Goal: Transaction & Acquisition: Purchase product/service

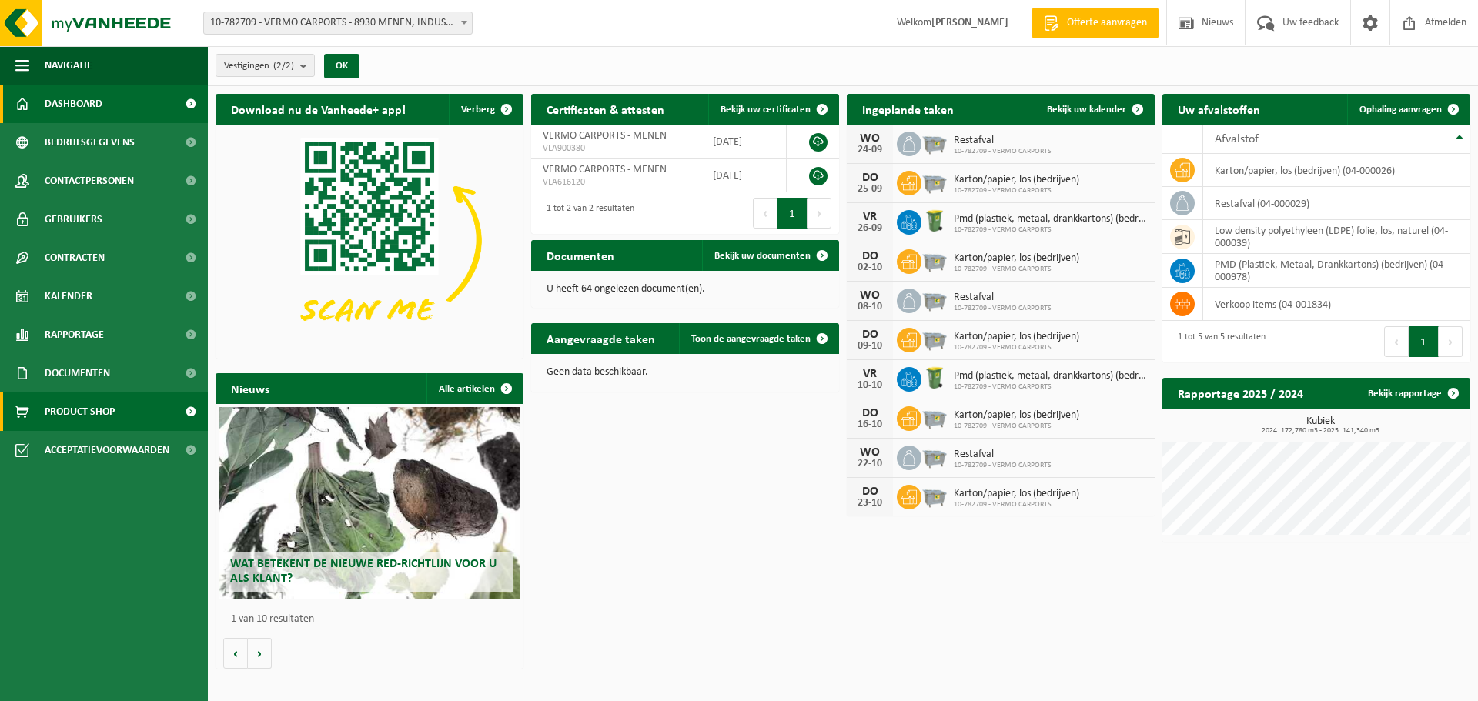
click at [99, 409] on span "Product Shop" at bounding box center [80, 412] width 70 height 38
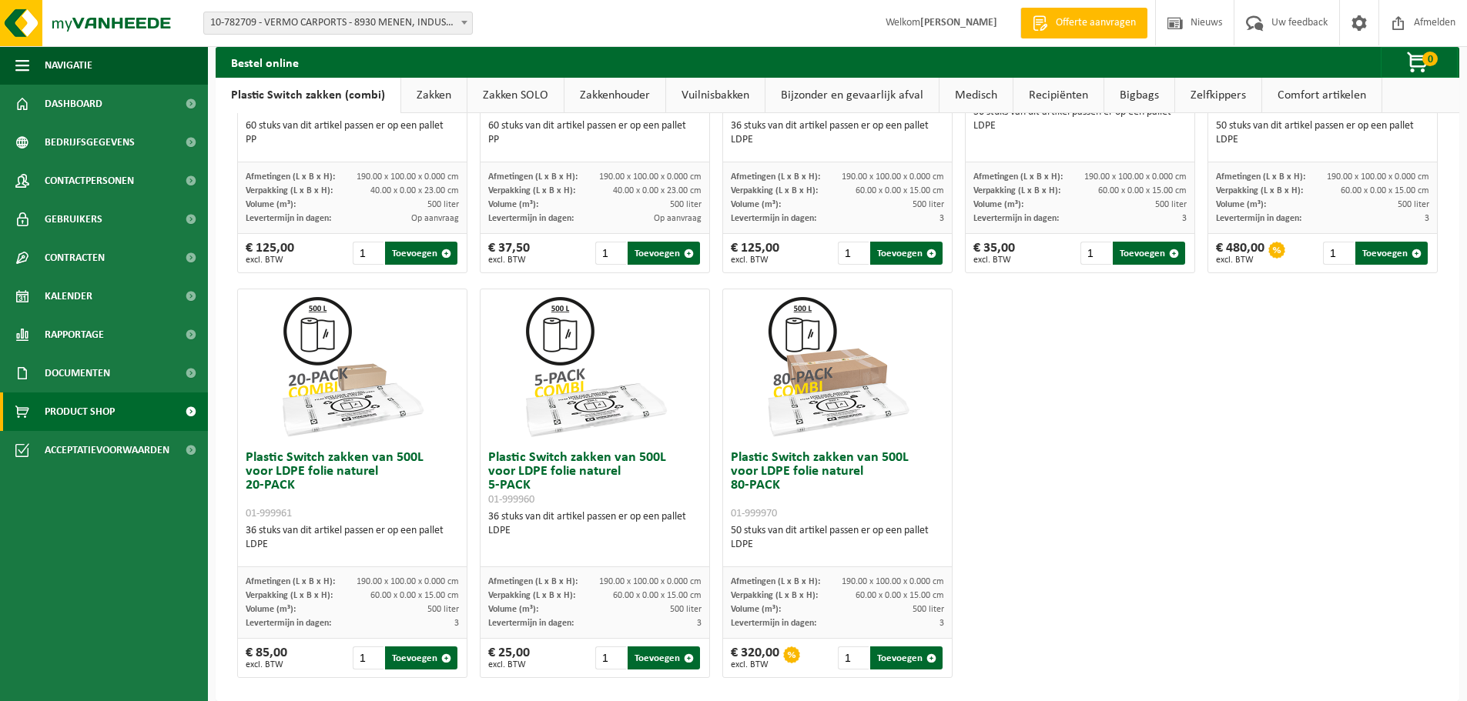
scroll to position [744, 0]
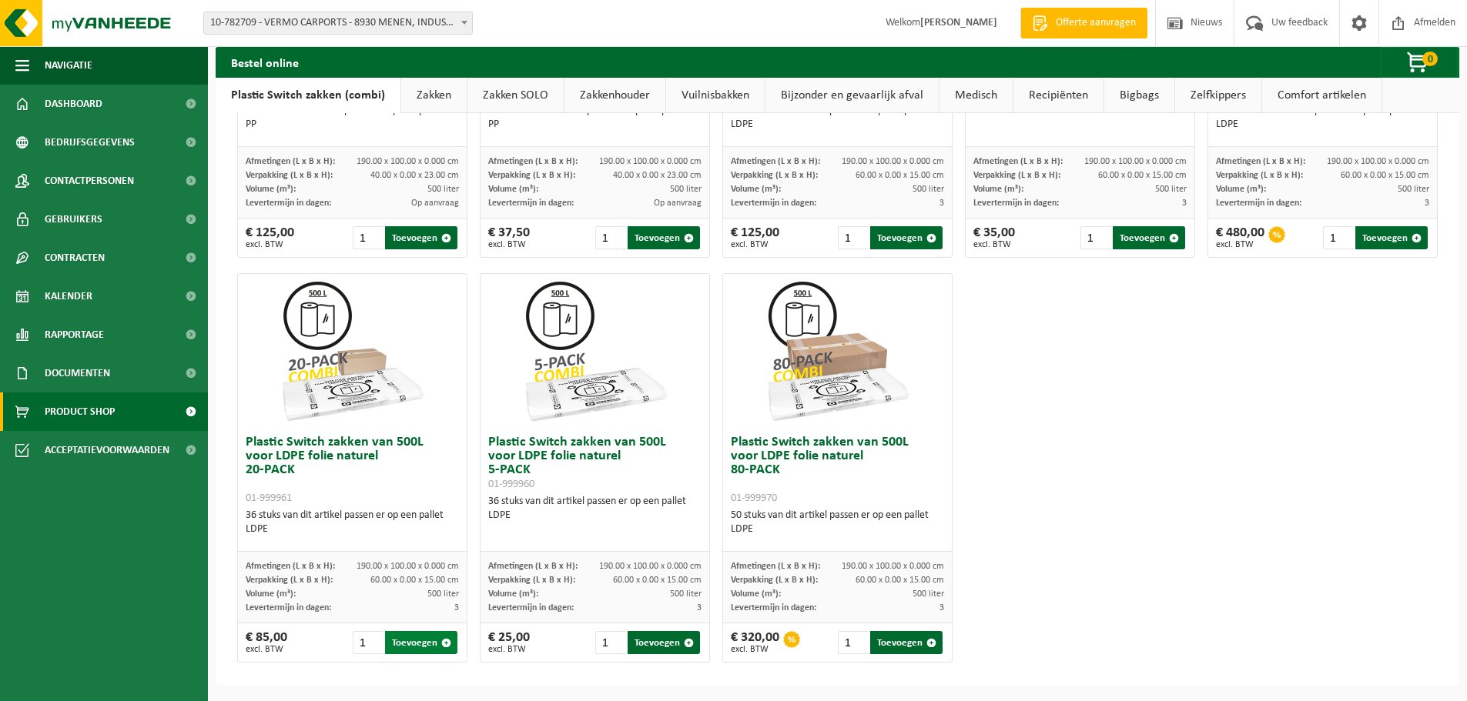
click at [401, 642] on button "Toevoegen" at bounding box center [421, 642] width 72 height 23
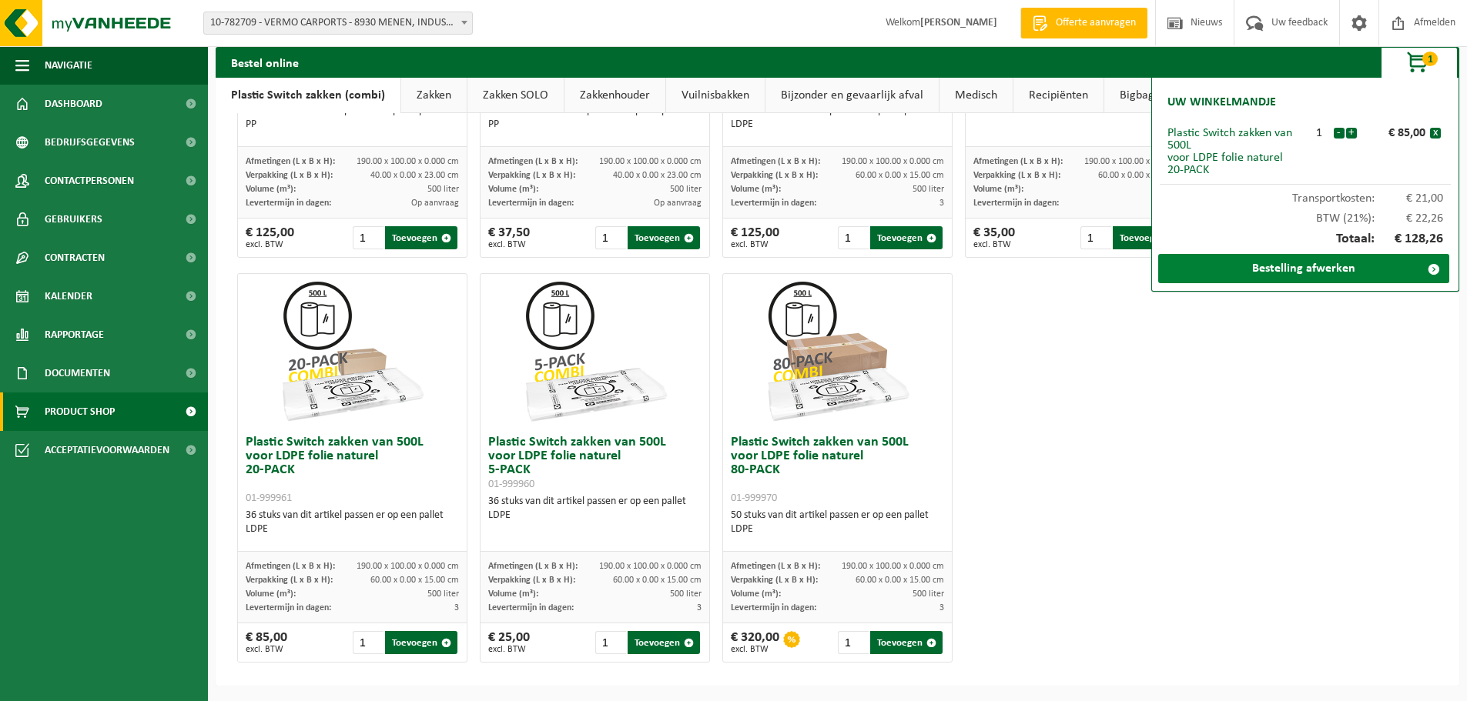
click at [1253, 266] on link "Bestelling afwerken" at bounding box center [1303, 268] width 291 height 29
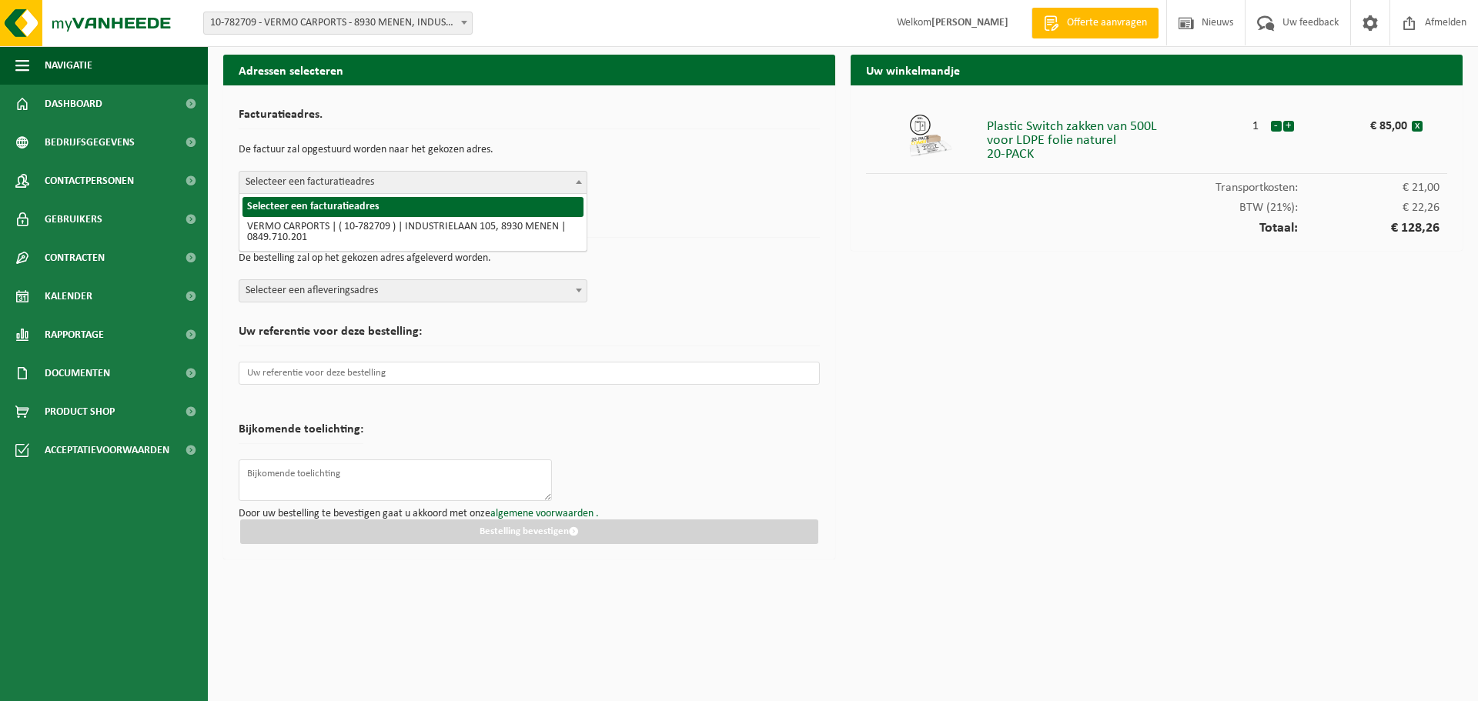
click at [561, 185] on span "Selecteer een facturatieadres" at bounding box center [412, 183] width 347 height 22
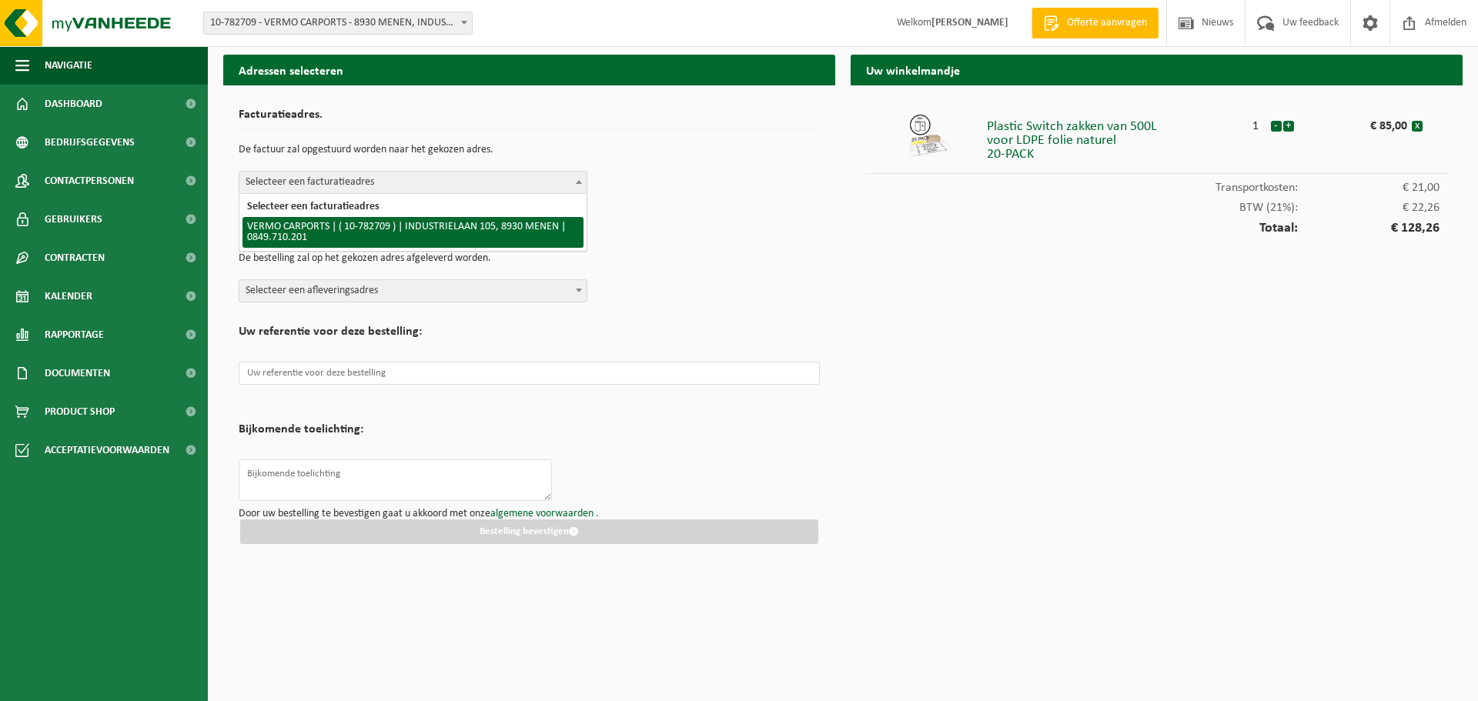
select select "27249"
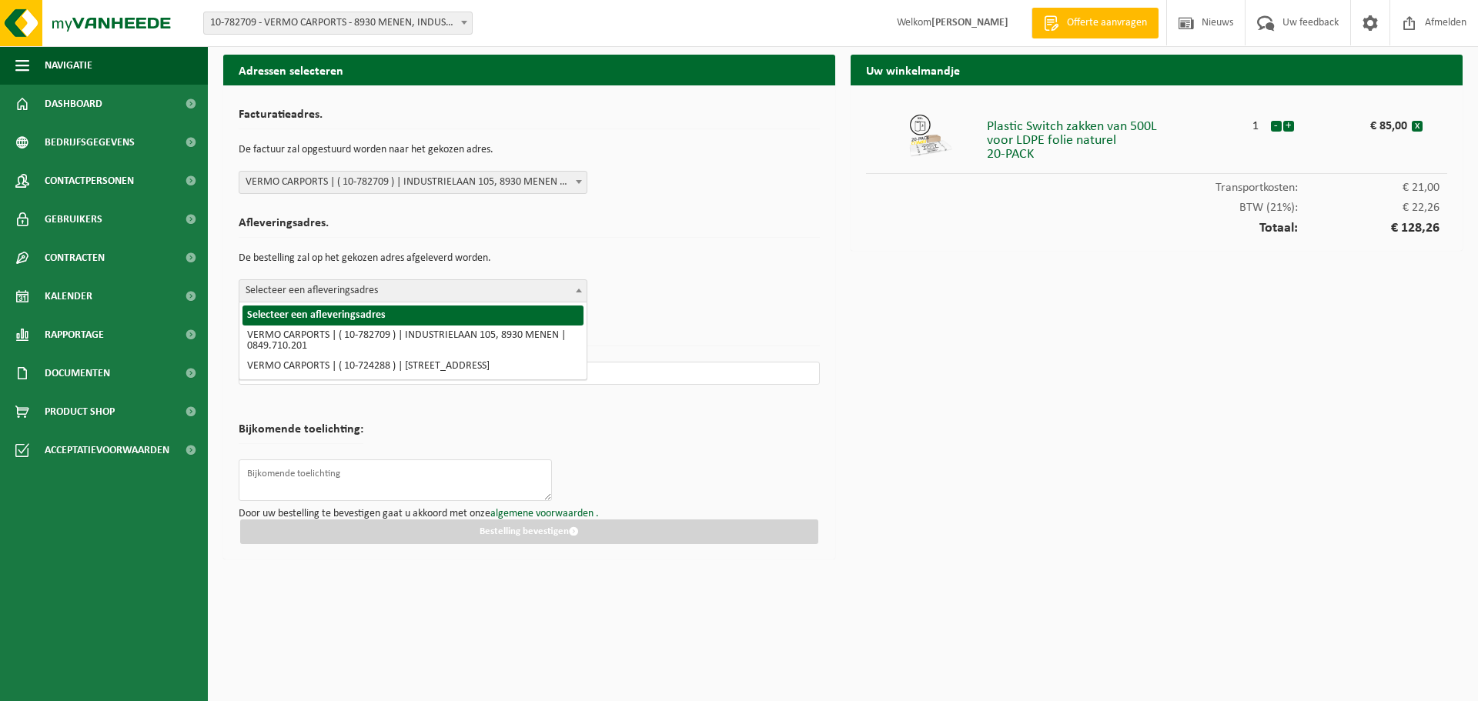
click at [491, 285] on span "Selecteer een afleveringsadres" at bounding box center [412, 291] width 347 height 22
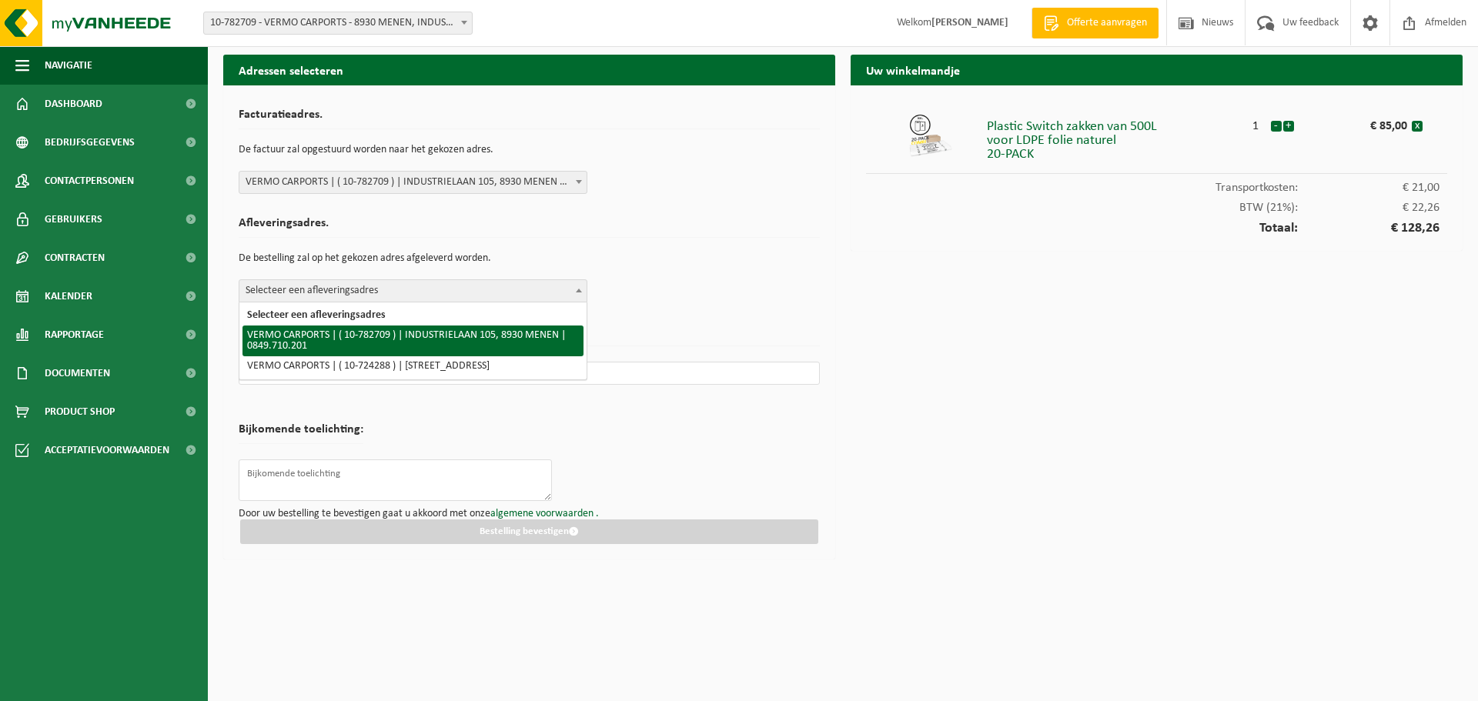
select select "27249"
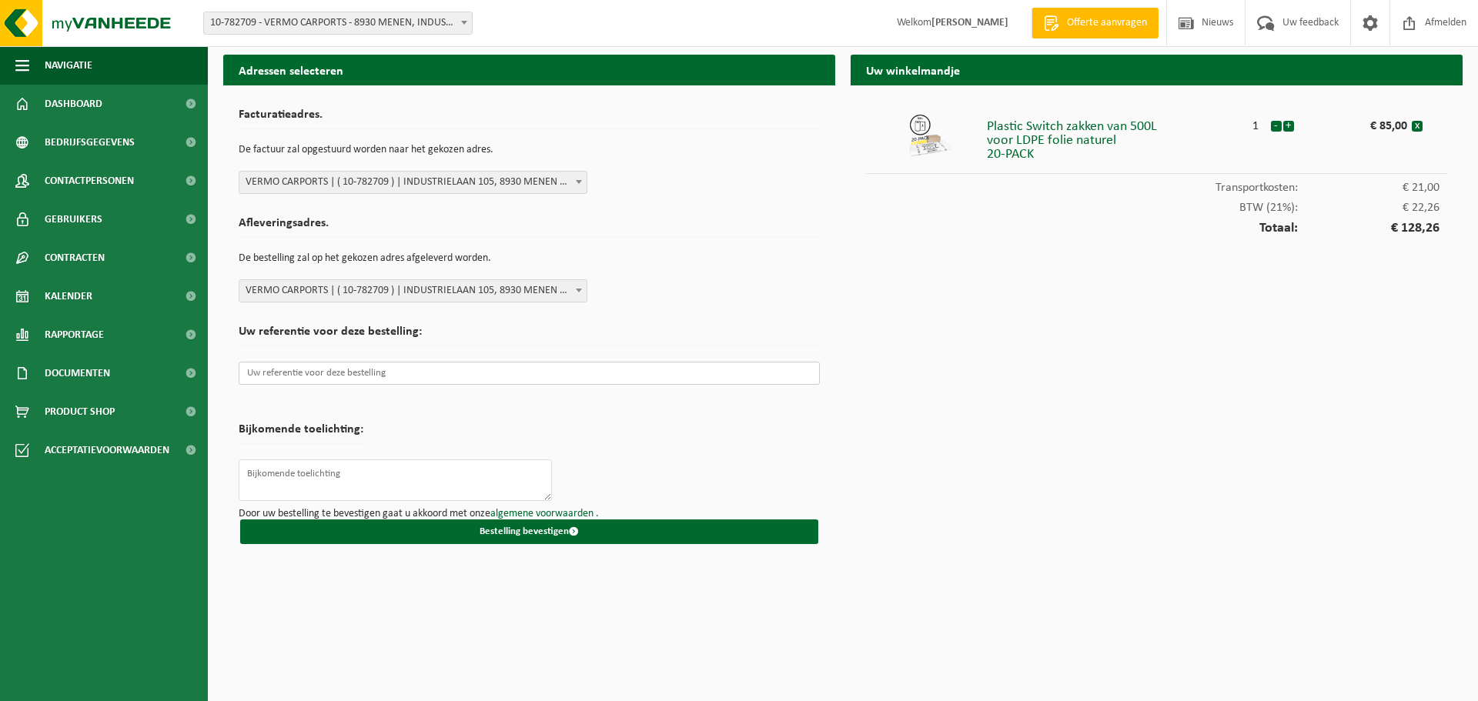
click at [463, 373] on input "text" at bounding box center [529, 373] width 581 height 23
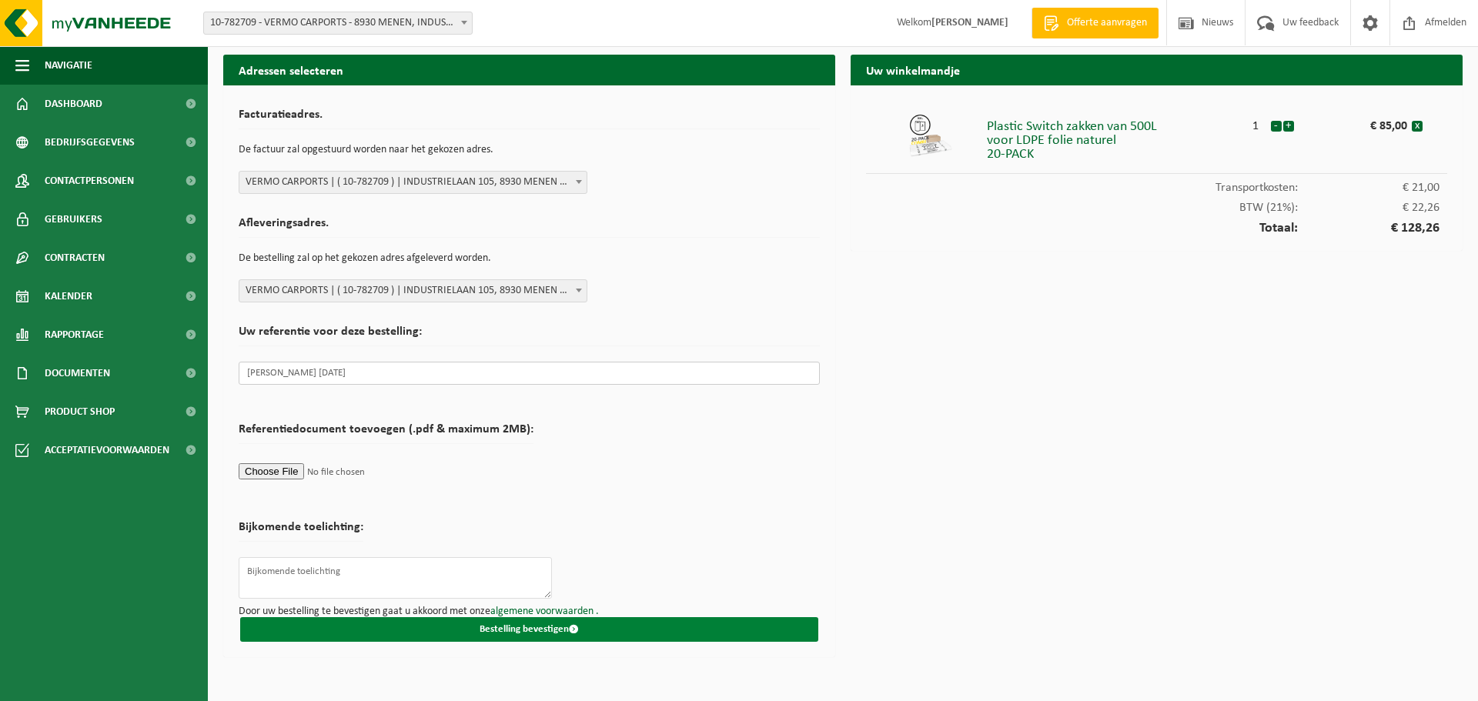
type input "Francis 24/09/25"
click at [514, 631] on button "Bestelling bevestigen" at bounding box center [529, 630] width 578 height 25
